Goal: Task Accomplishment & Management: Manage account settings

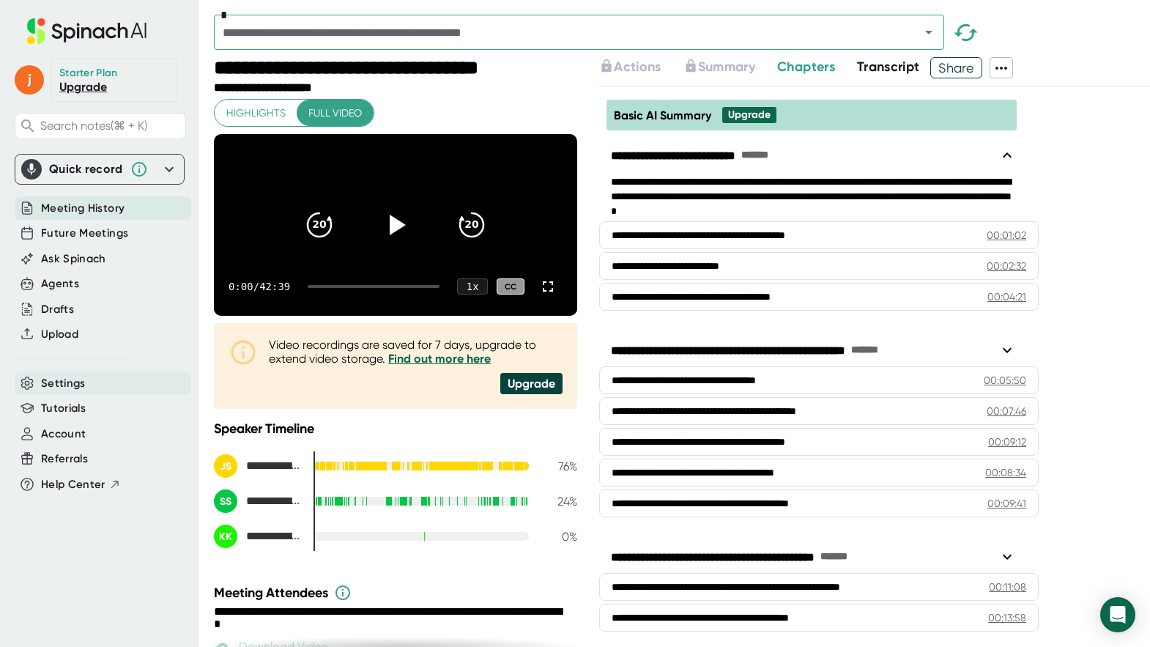
click at [75, 383] on span "Settings" at bounding box center [63, 383] width 45 height 17
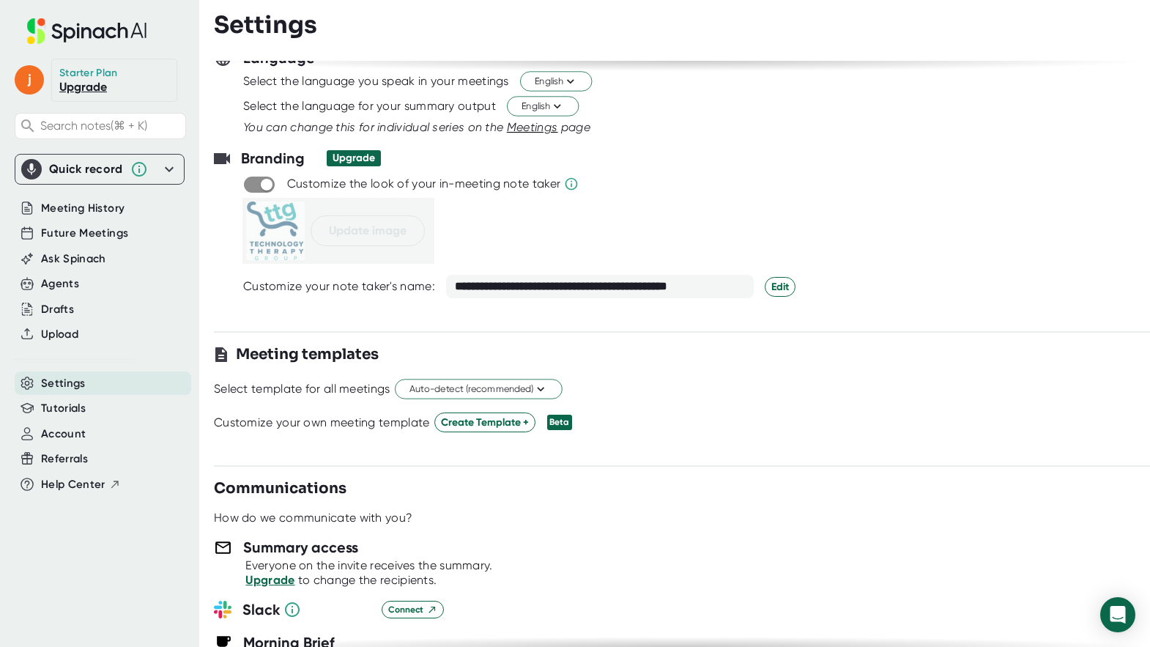
scroll to position [196, 0]
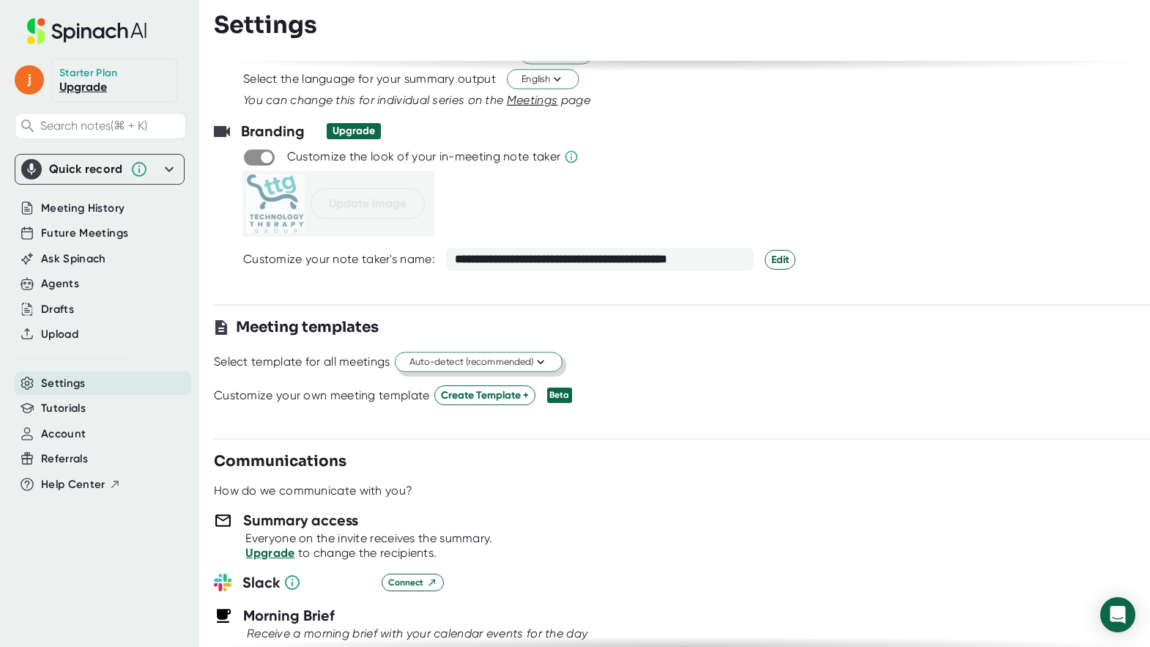
click at [477, 364] on span "Auto-detect (recommended)" at bounding box center [478, 362] width 138 height 14
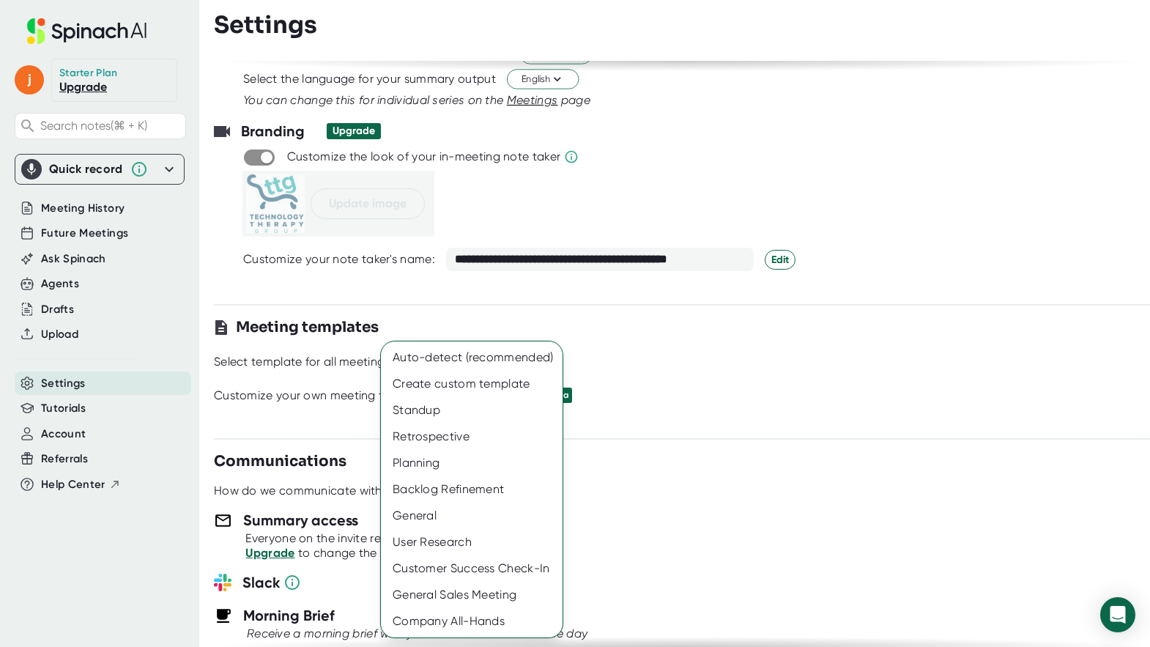
click at [738, 349] on div at bounding box center [575, 323] width 1150 height 647
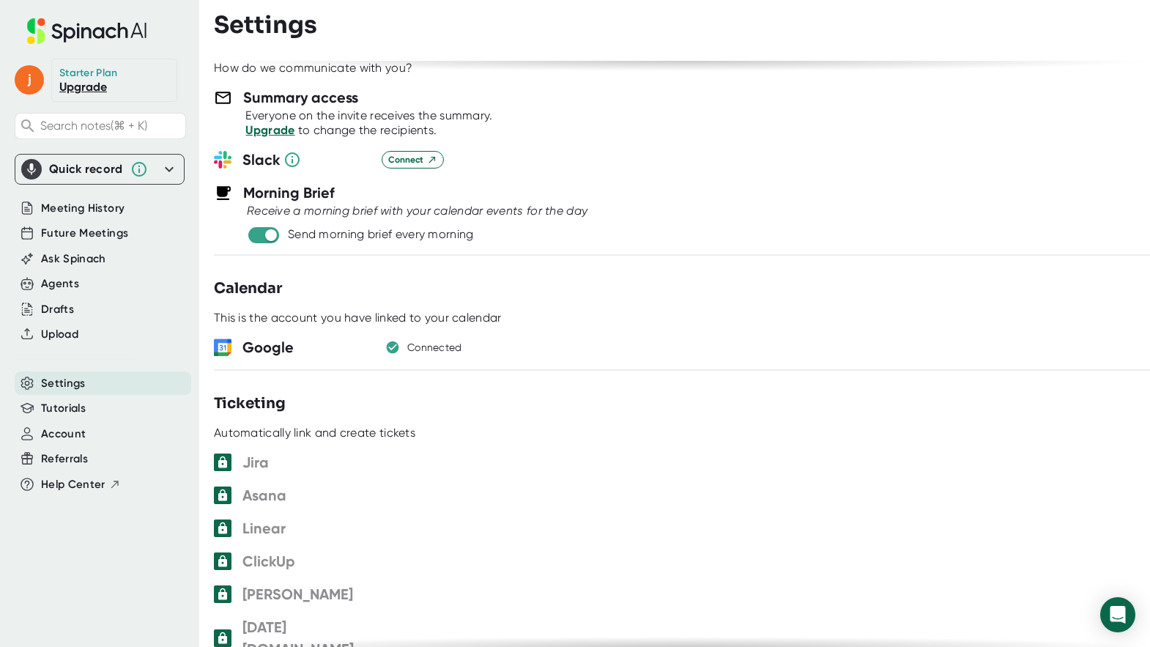
scroll to position [651, 0]
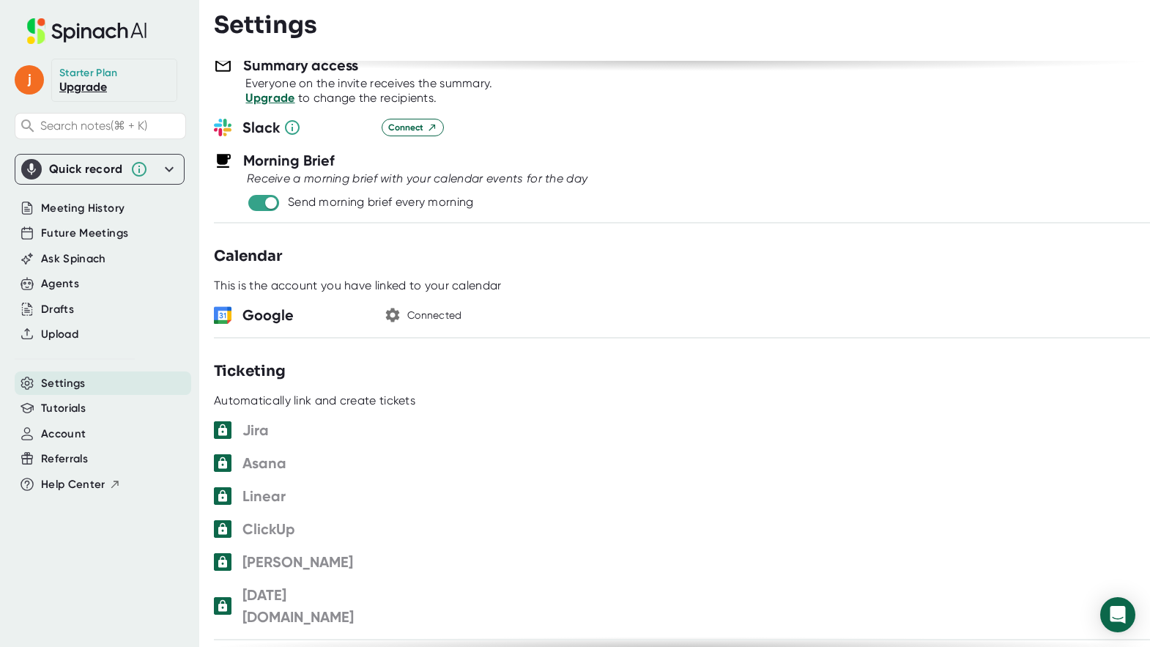
click at [392, 311] on icon "button" at bounding box center [393, 315] width 18 height 18
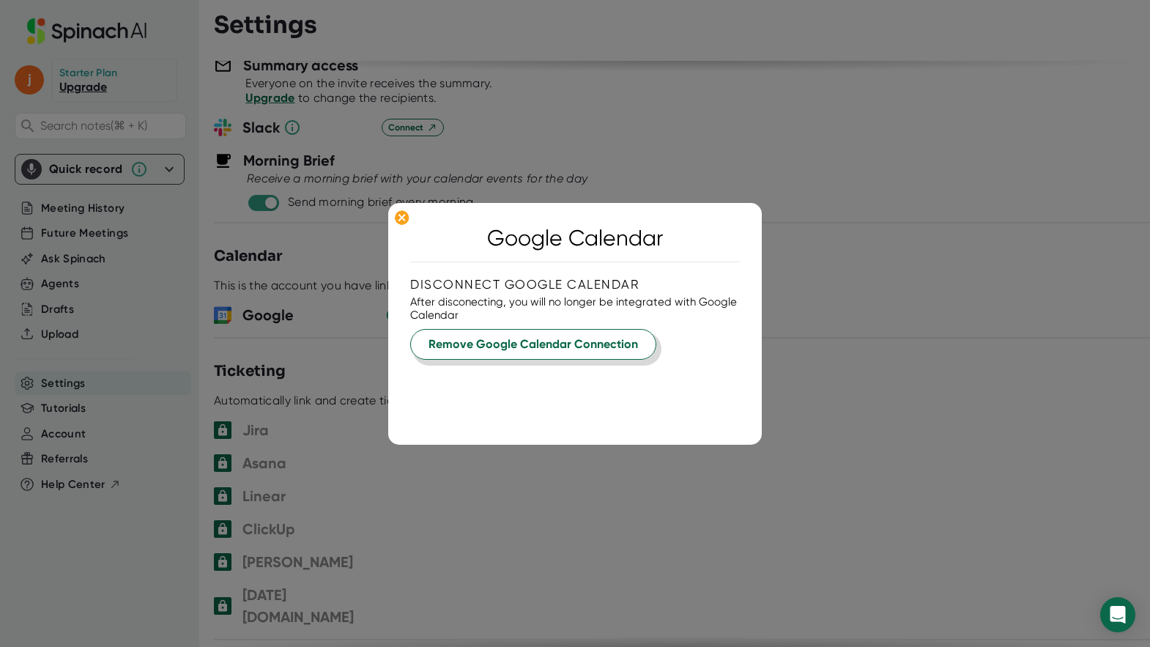
click at [477, 342] on span "Remove Google Calendar Connection" at bounding box center [532, 344] width 209 height 18
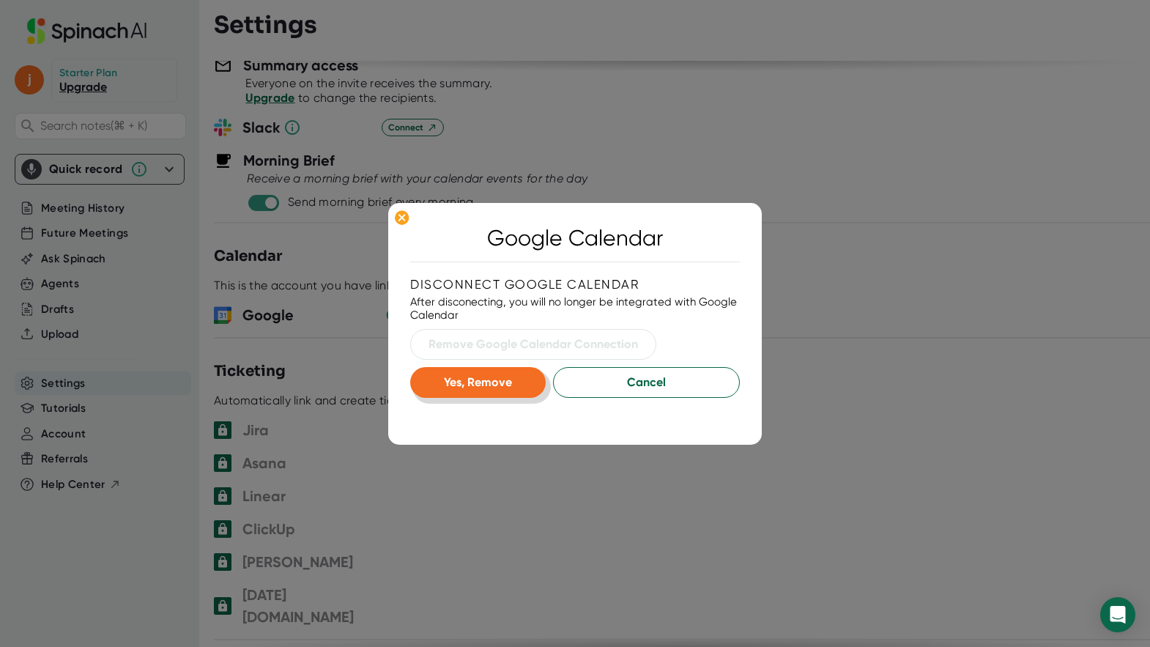
click at [491, 383] on span "Yes, Remove" at bounding box center [478, 382] width 68 height 14
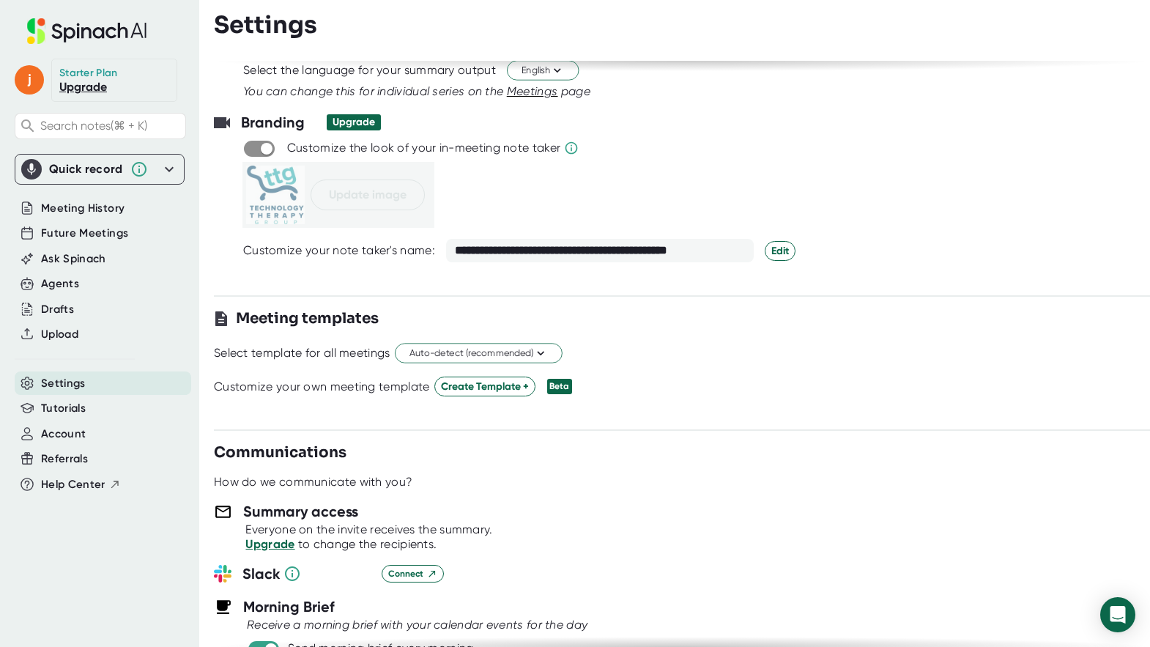
scroll to position [447, 0]
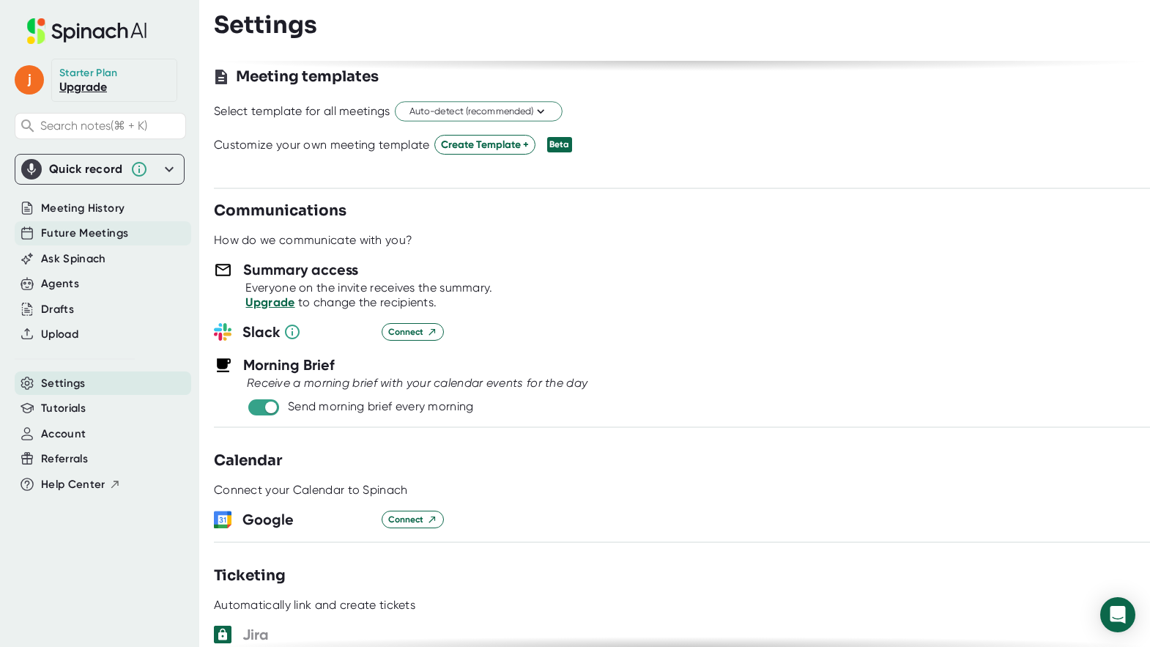
click at [81, 232] on span "Future Meetings" at bounding box center [84, 233] width 87 height 17
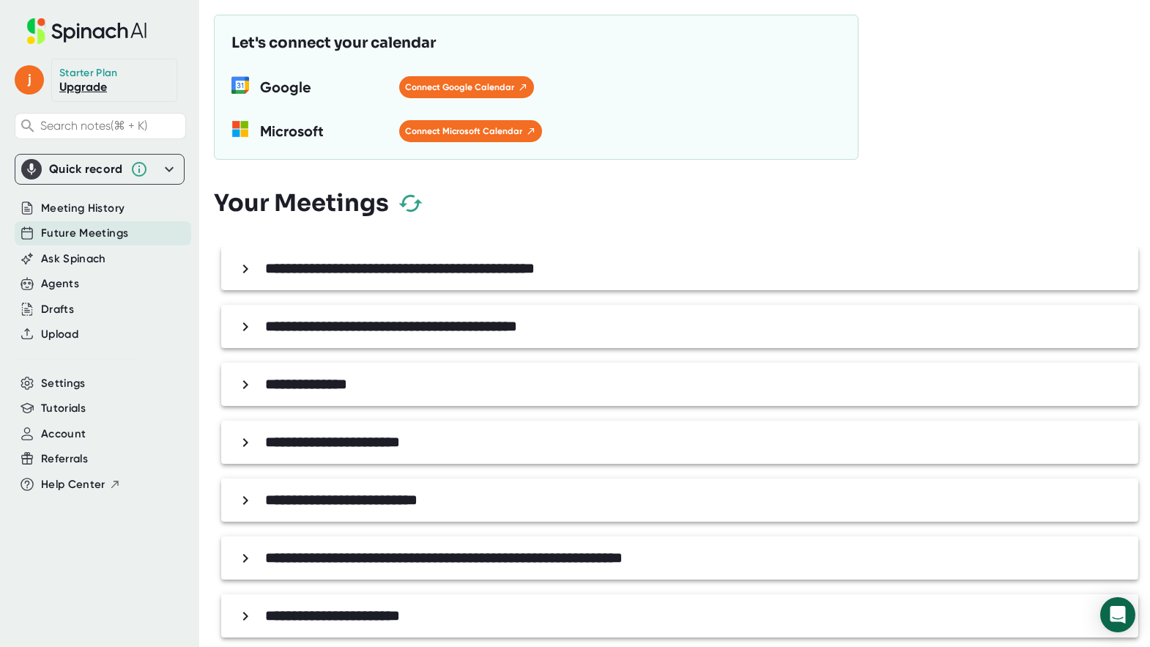
click at [240, 265] on icon at bounding box center [246, 269] width 18 height 18
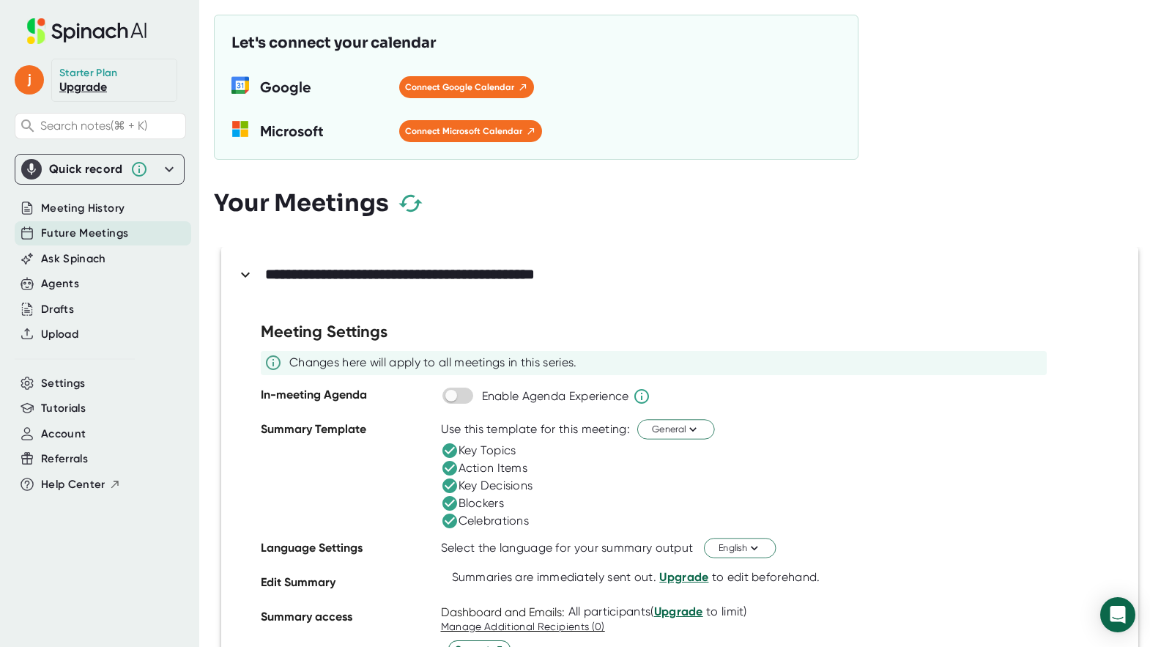
click at [240, 266] on icon at bounding box center [246, 275] width 18 height 18
